Goal: Transaction & Acquisition: Download file/media

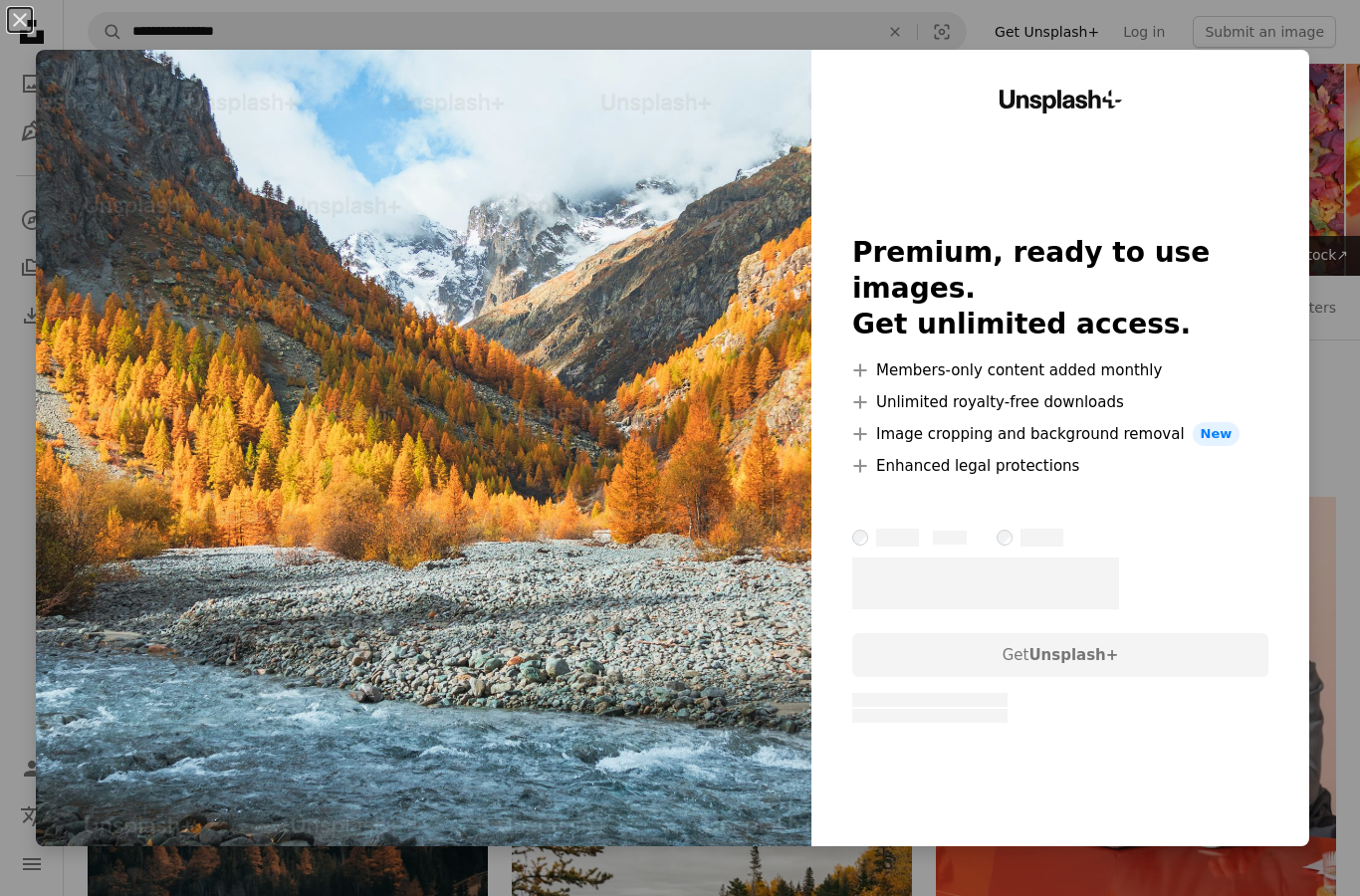
scroll to position [12212, 0]
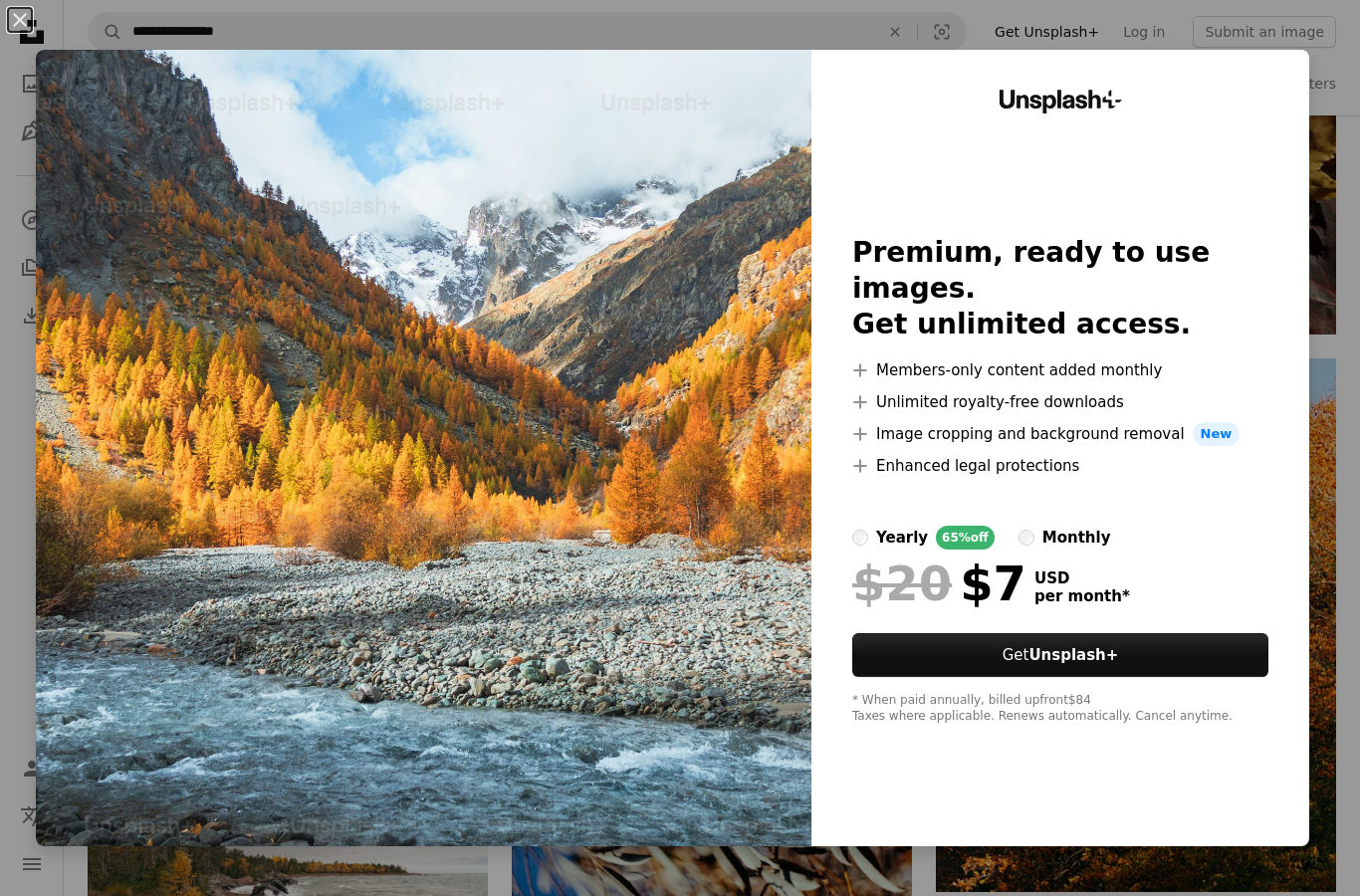
click at [25, 29] on button "An X shape" at bounding box center [20, 20] width 24 height 24
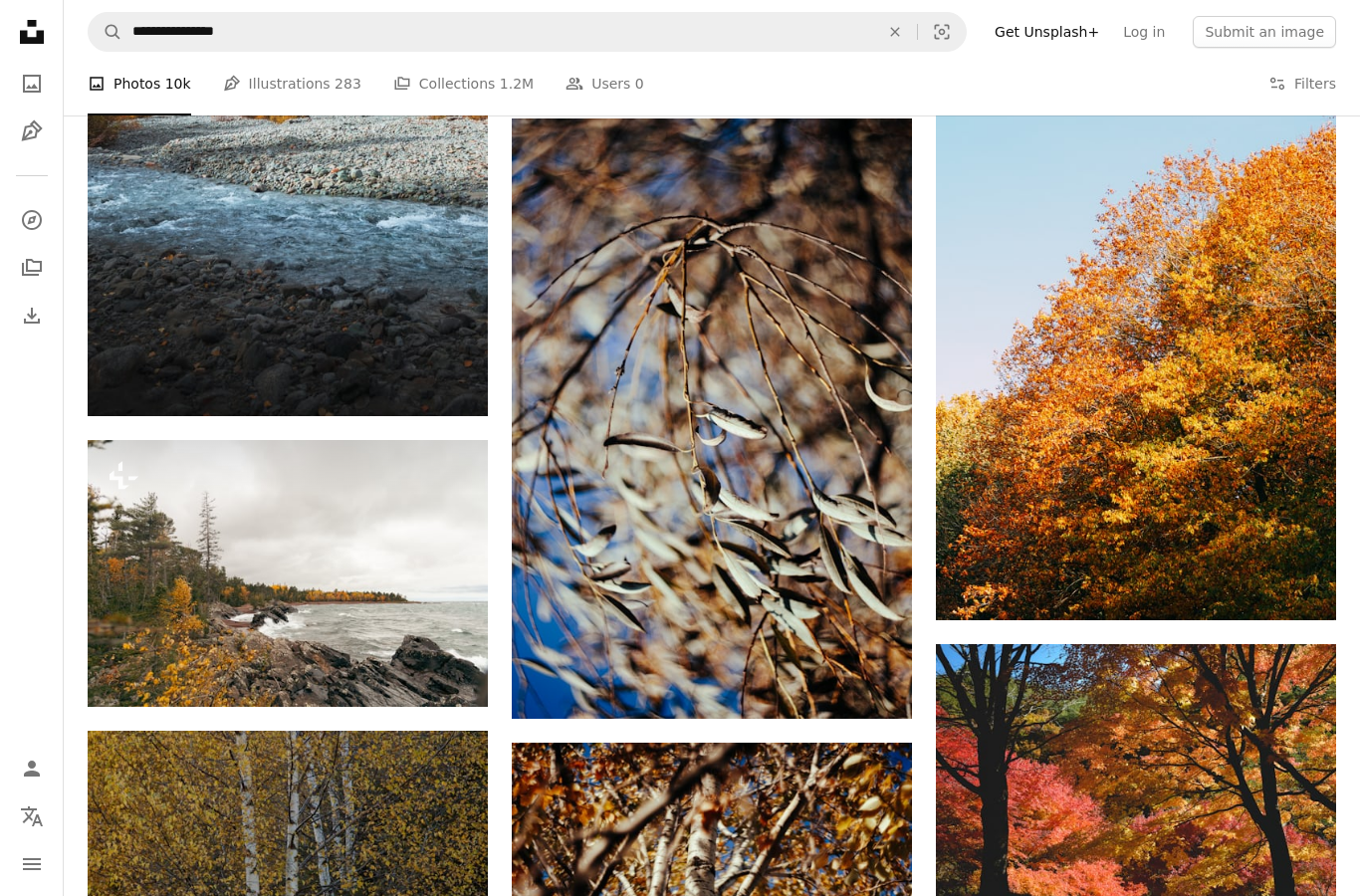
scroll to position [12482, 0]
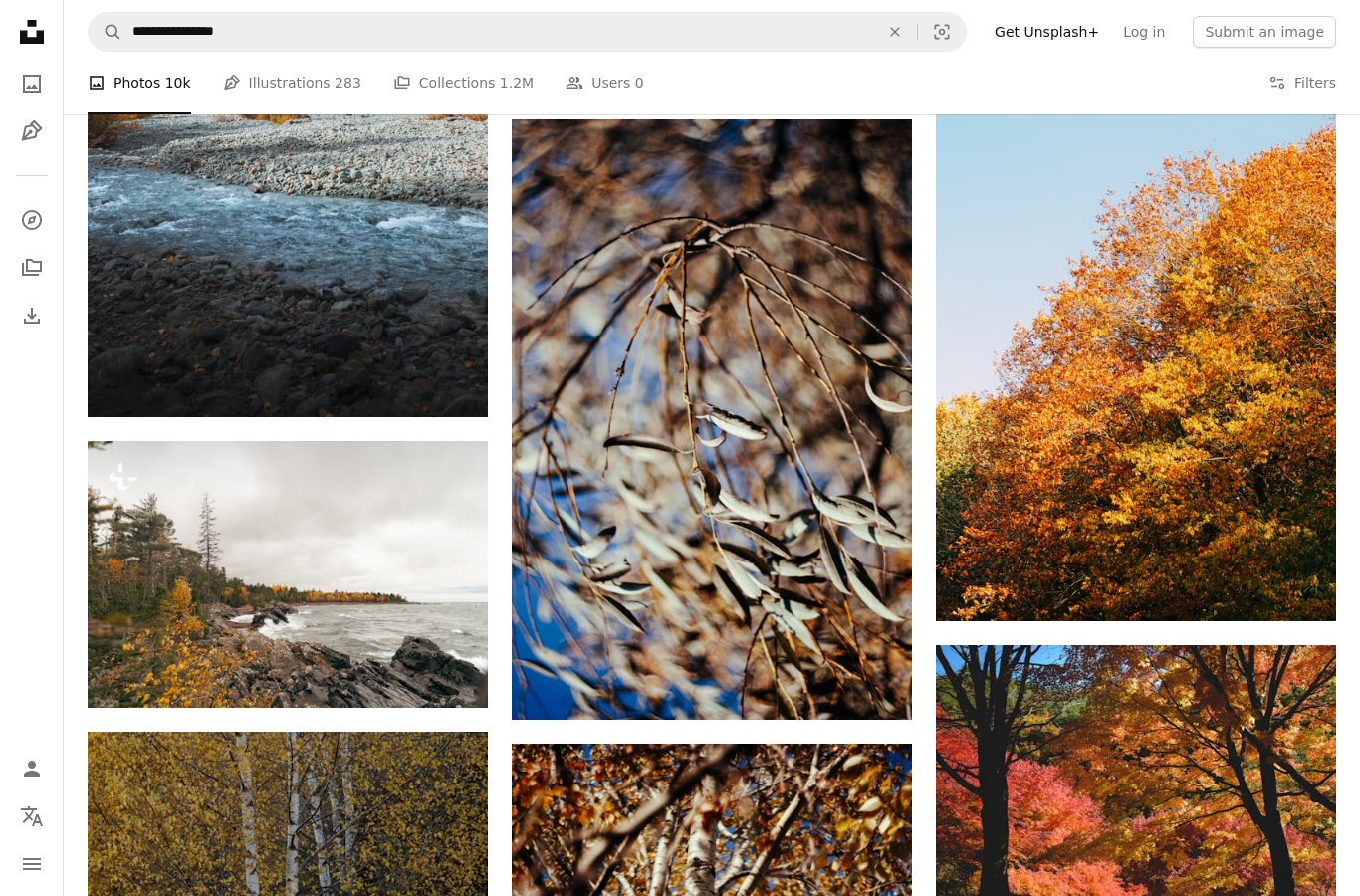
click at [1230, 330] on img at bounding box center [1136, 356] width 401 height 533
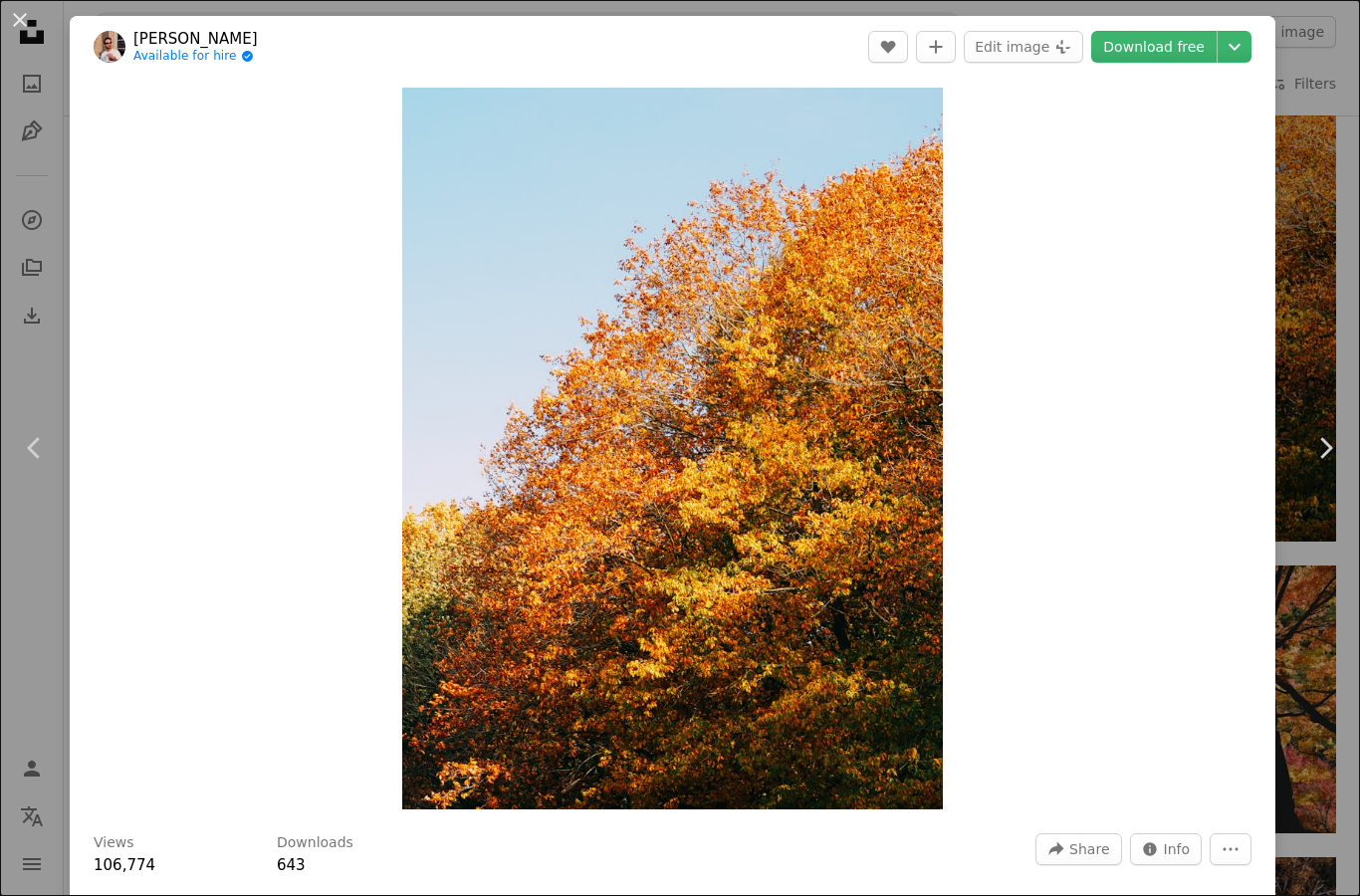
click at [1159, 43] on link "Download free" at bounding box center [1154, 47] width 126 height 32
click at [23, 25] on button "An X shape" at bounding box center [20, 20] width 24 height 24
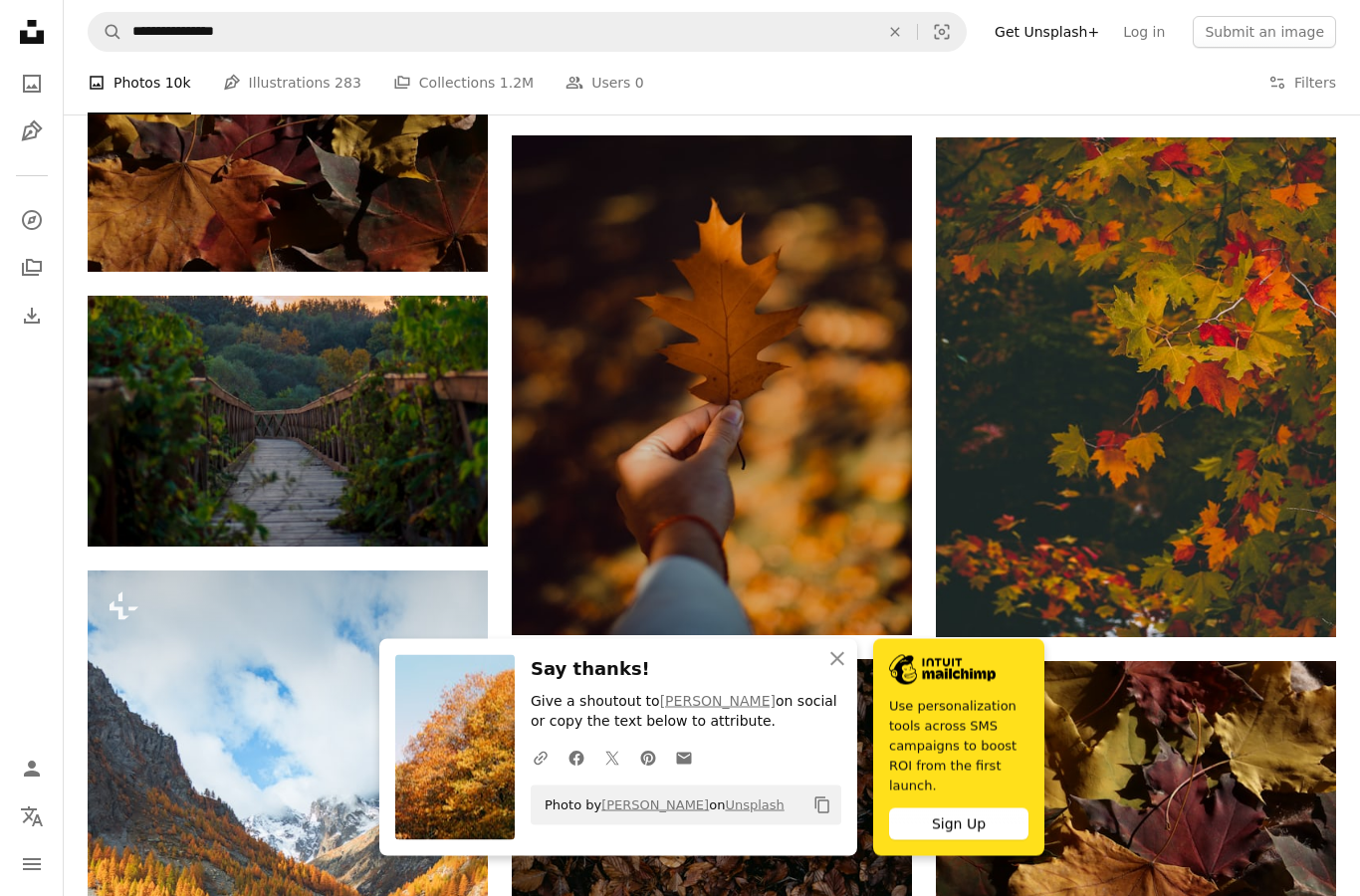
scroll to position [11616, 0]
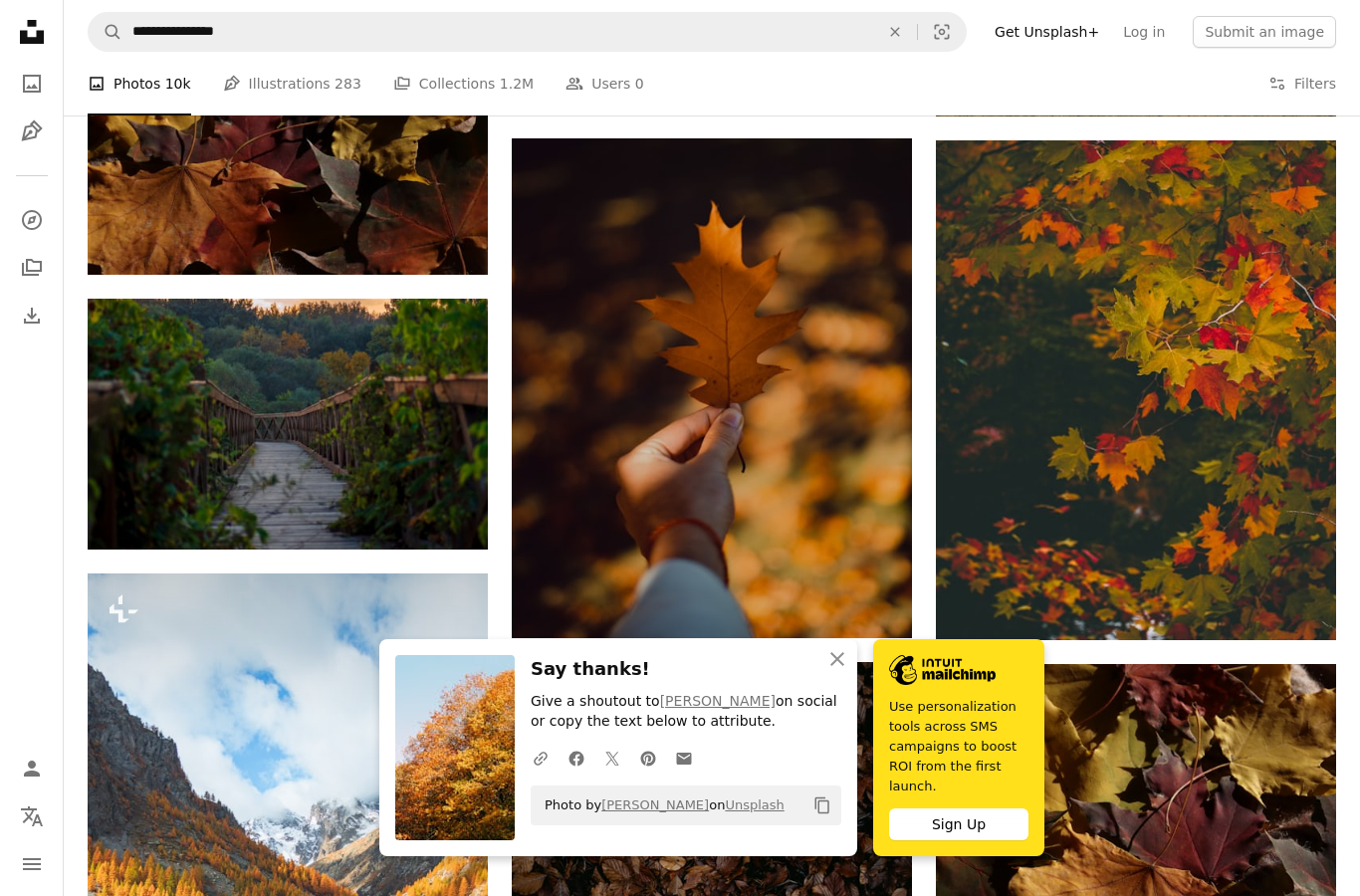
click at [838, 671] on icon "An X shape" at bounding box center [837, 659] width 24 height 24
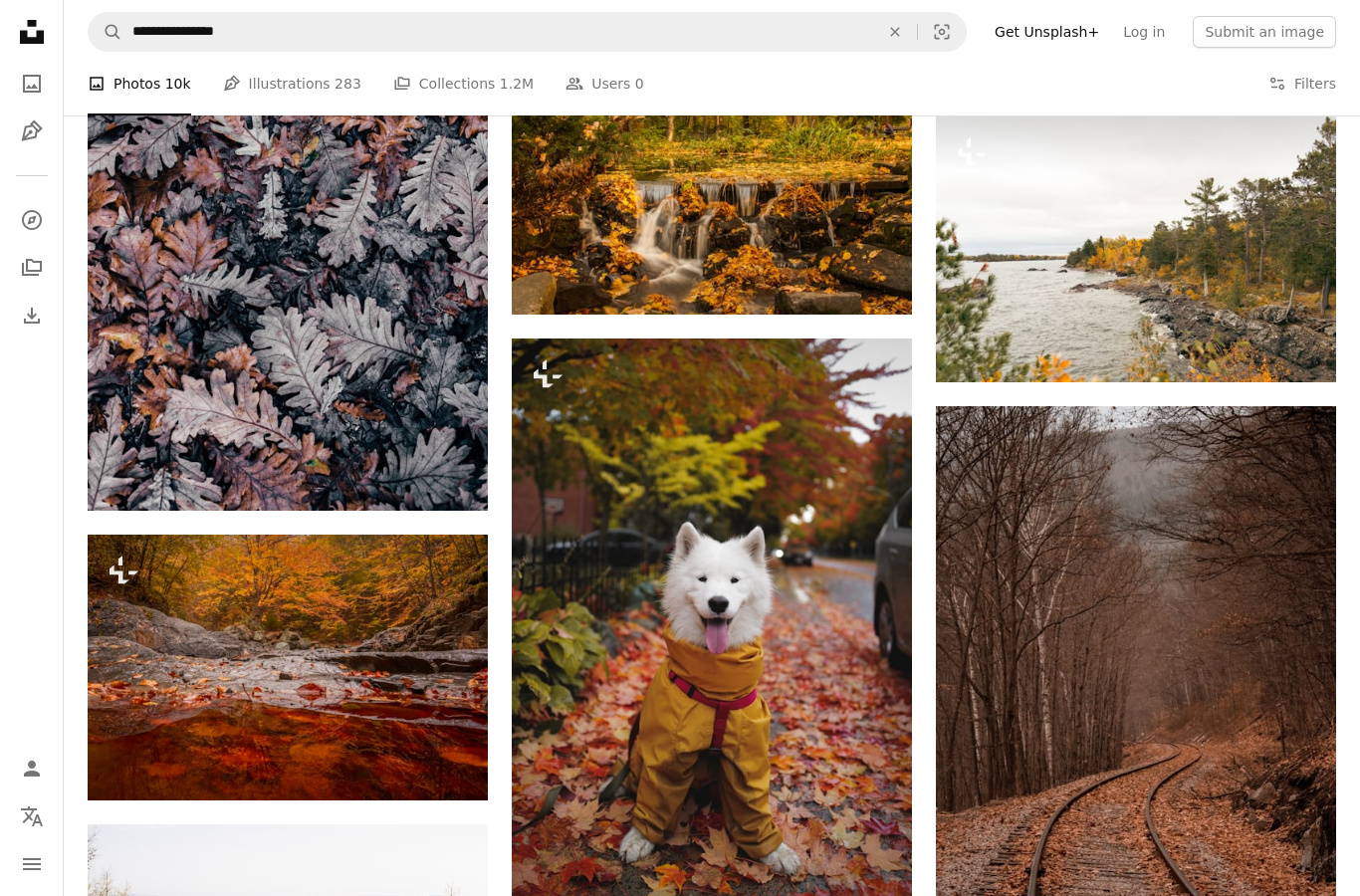
scroll to position [8970, 0]
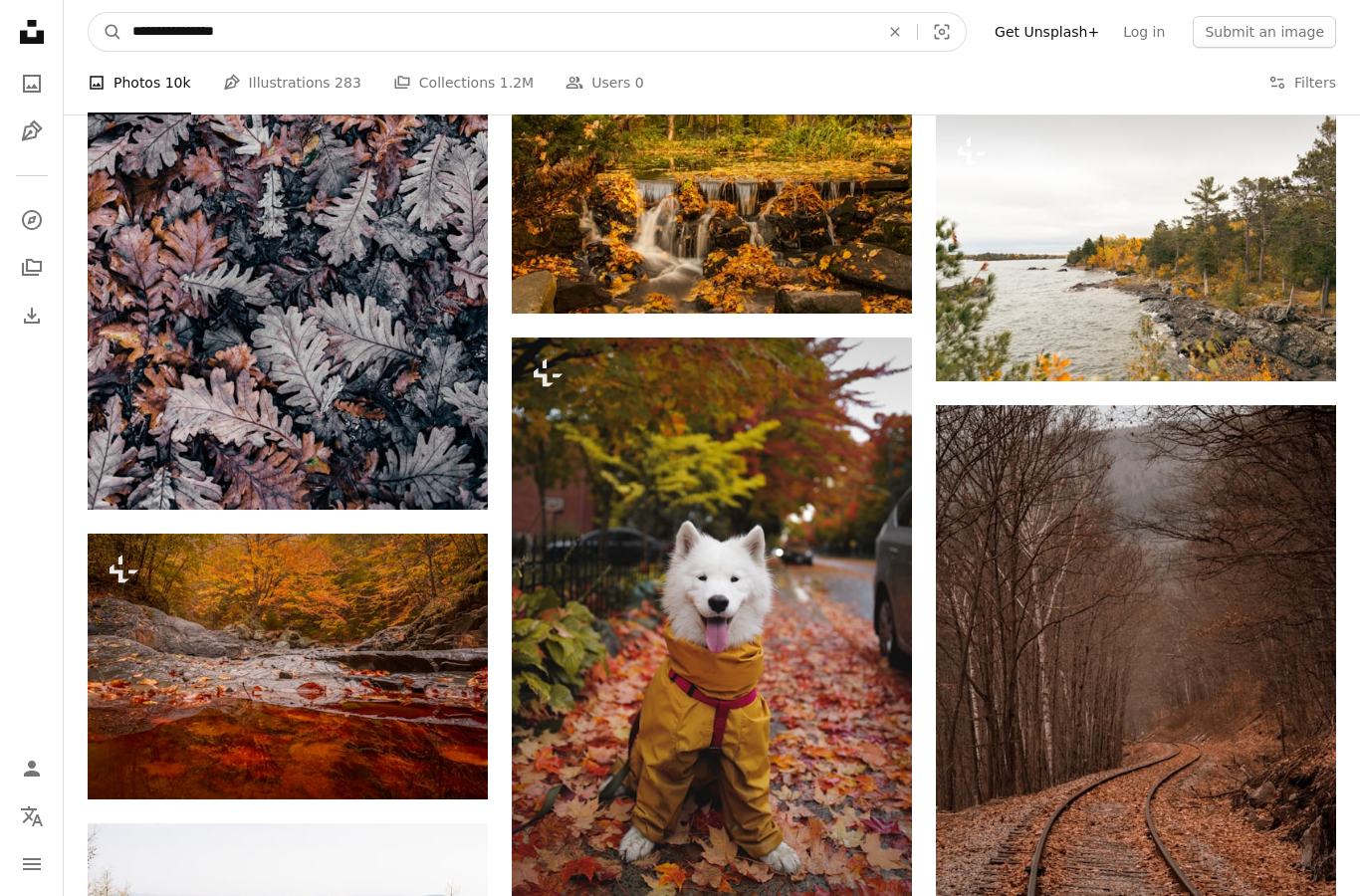
click at [209, 42] on input "**********" at bounding box center [498, 32] width 750 height 38
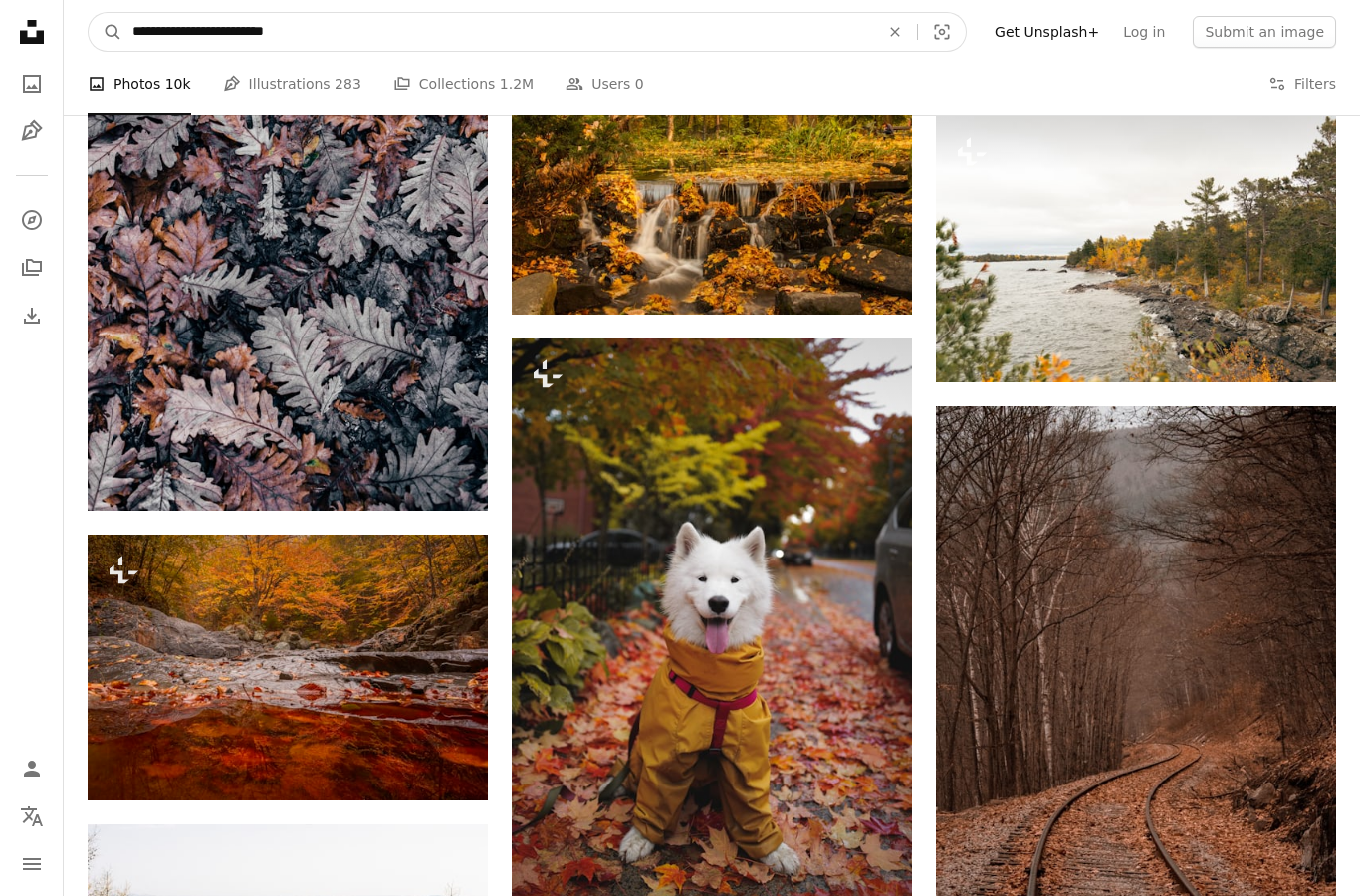
type input "**********"
click at [106, 31] on button "A magnifying glass" at bounding box center [106, 32] width 34 height 38
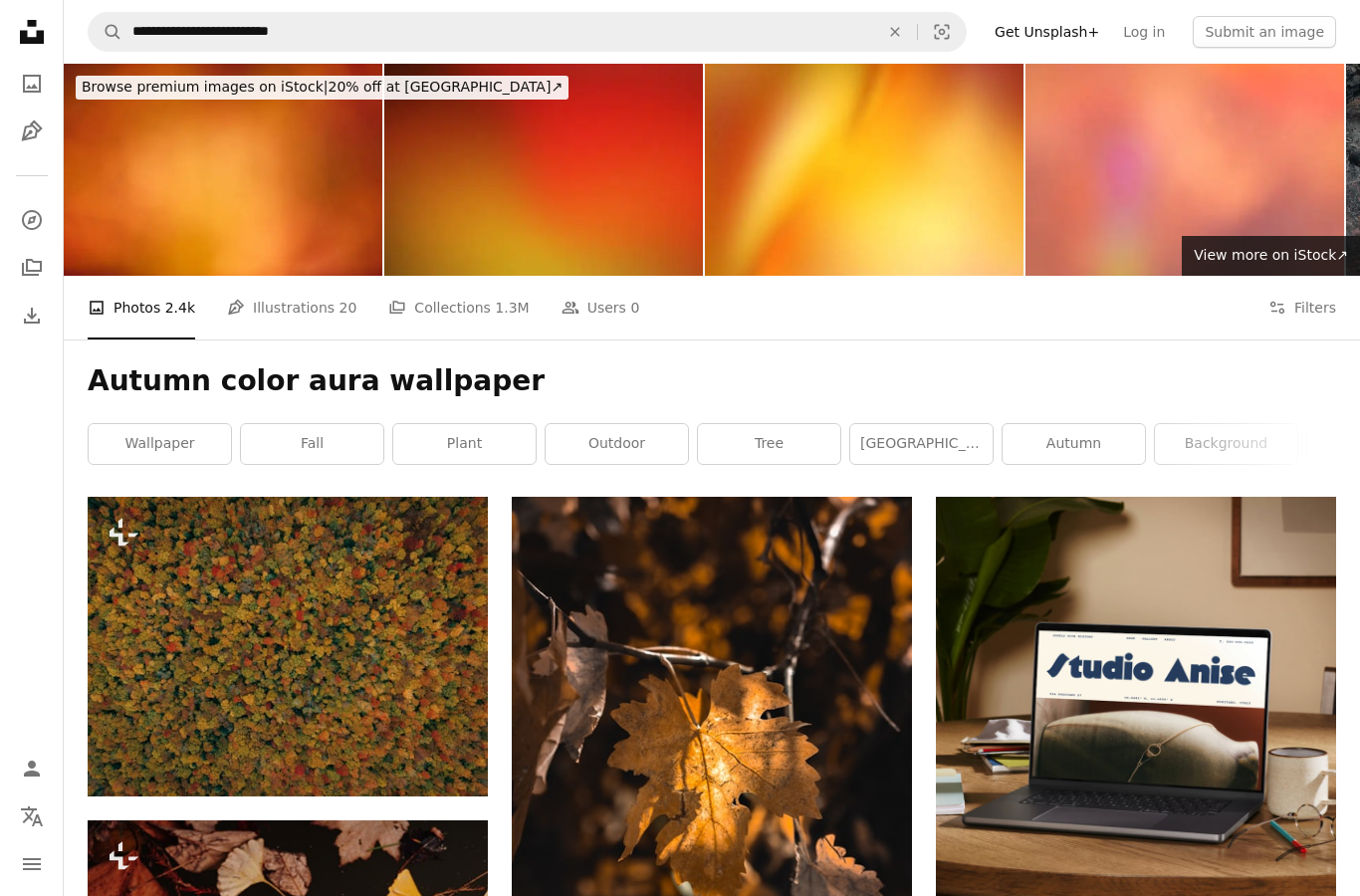
click at [144, 83] on span "Browse premium images on iStock |" at bounding box center [205, 87] width 246 height 16
